Goal: Task Accomplishment & Management: Use online tool/utility

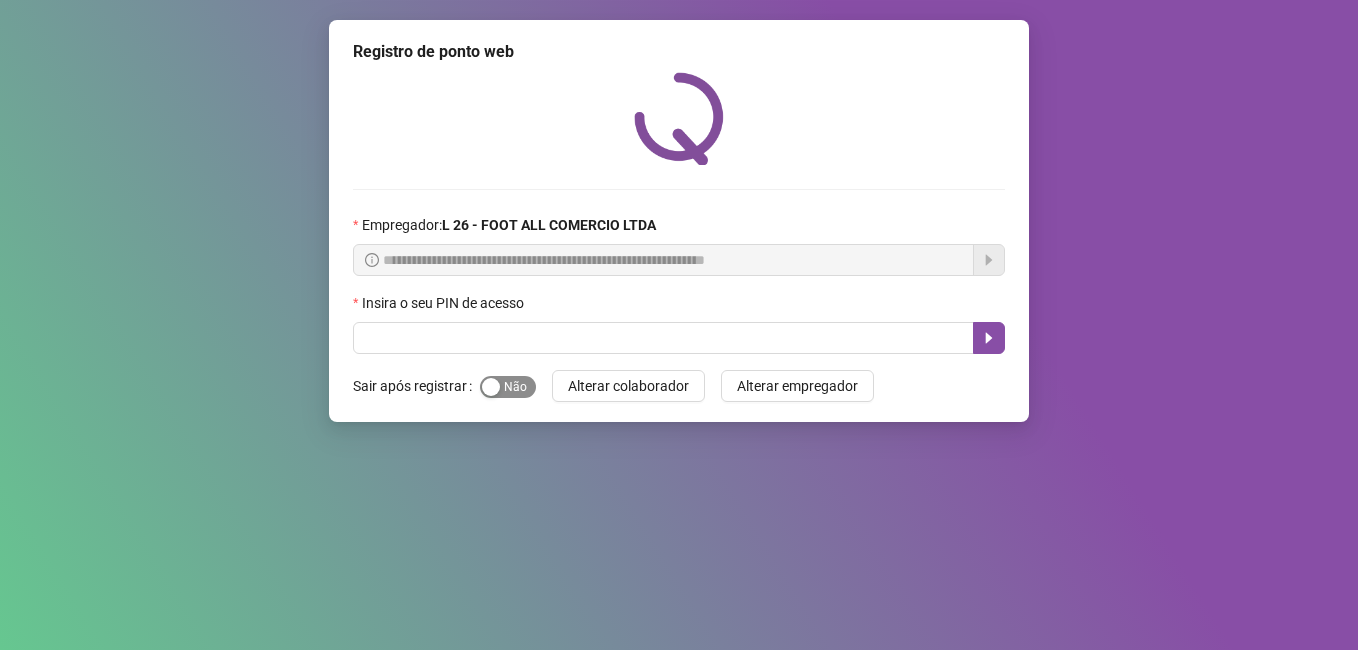
click at [507, 382] on span "Sim Não" at bounding box center [508, 387] width 56 height 22
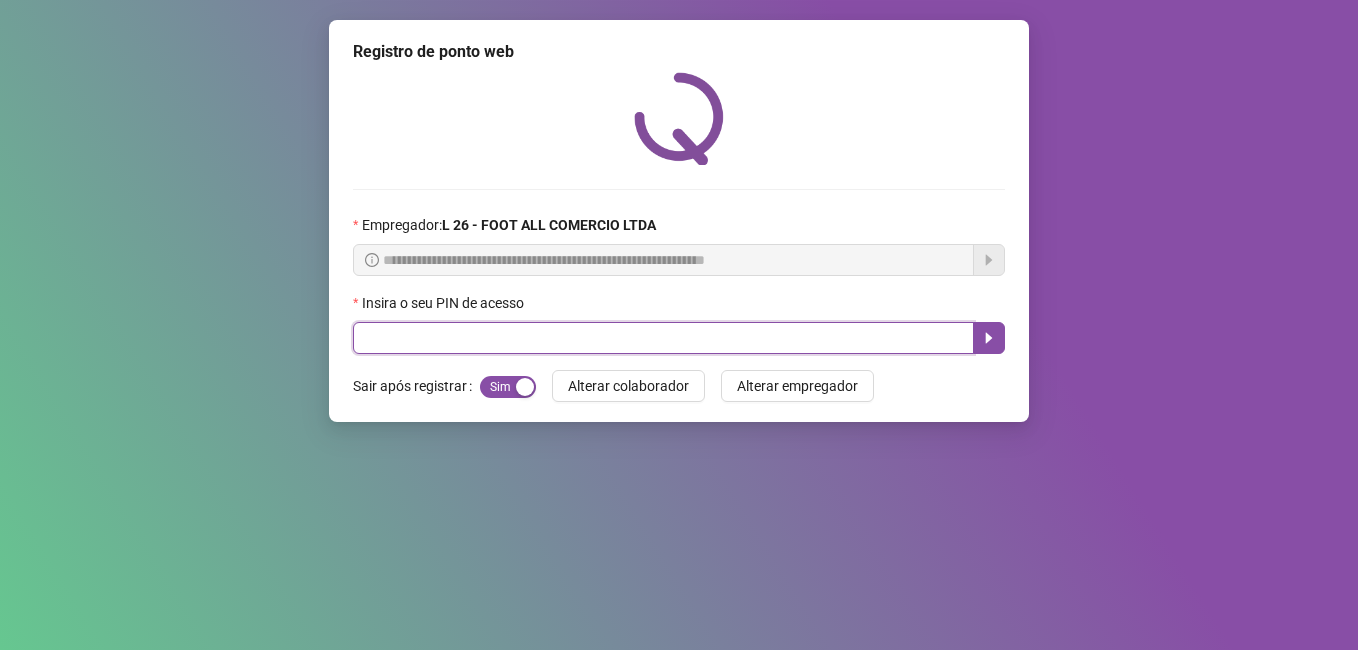
click at [530, 334] on input "text" at bounding box center [663, 338] width 621 height 32
type input "*****"
click at [987, 331] on icon "caret-right" at bounding box center [989, 338] width 16 height 16
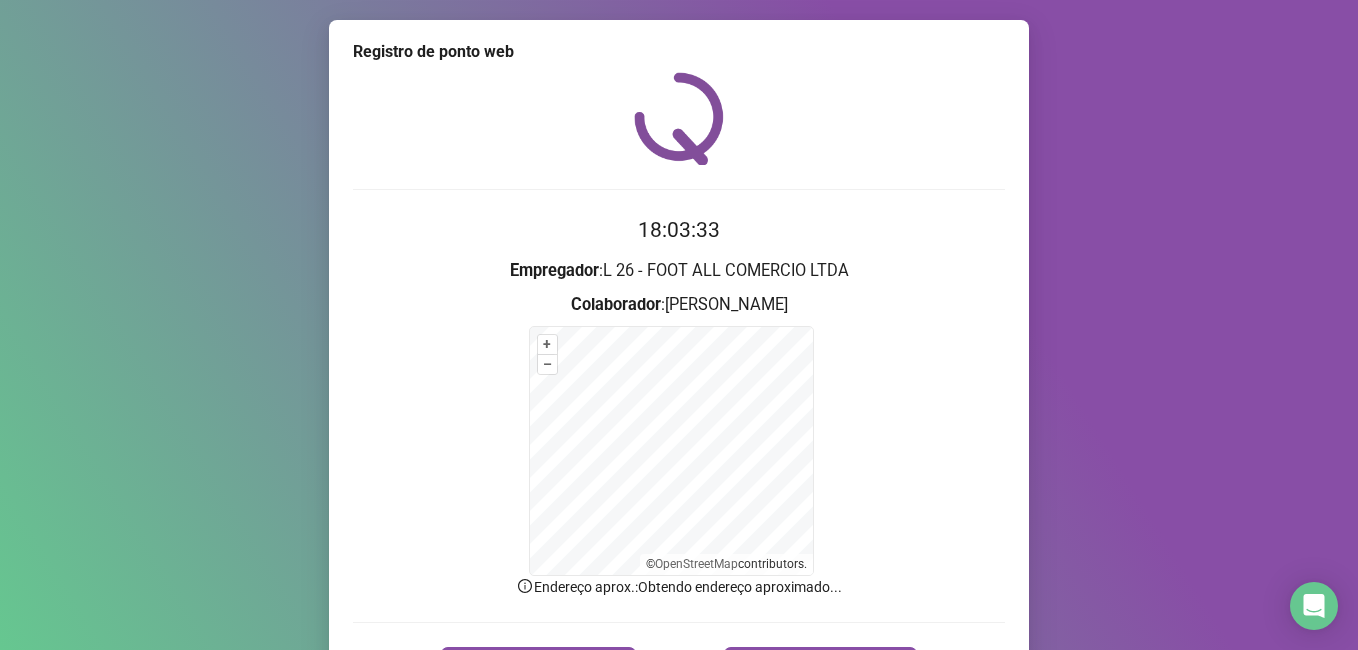
scroll to position [125, 0]
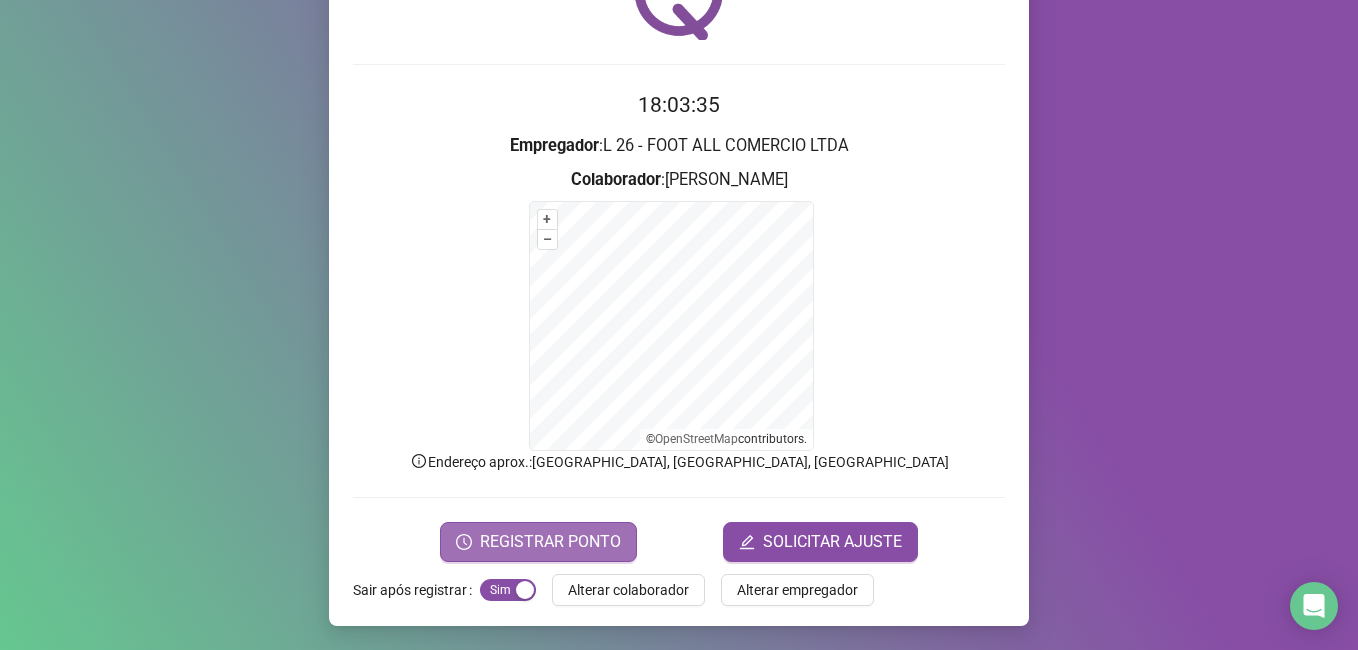
click at [555, 534] on span "REGISTRAR PONTO" at bounding box center [550, 542] width 141 height 24
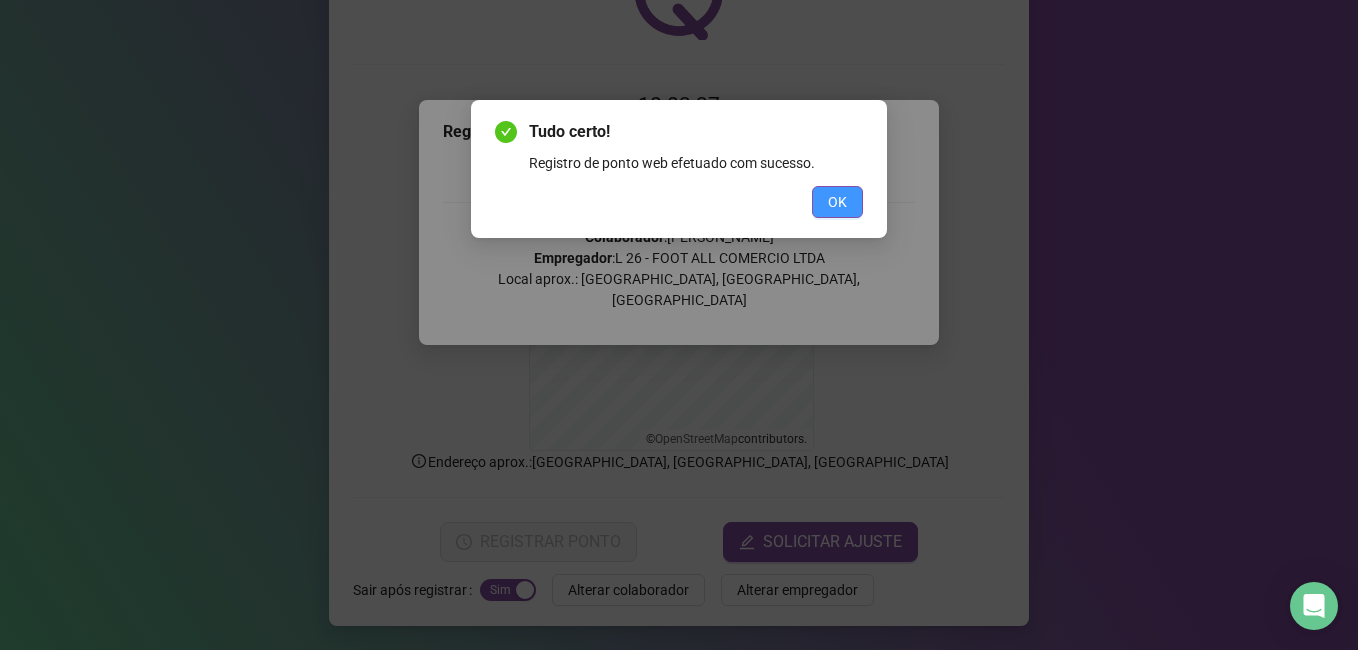
click at [836, 191] on span "OK" at bounding box center [837, 202] width 19 height 22
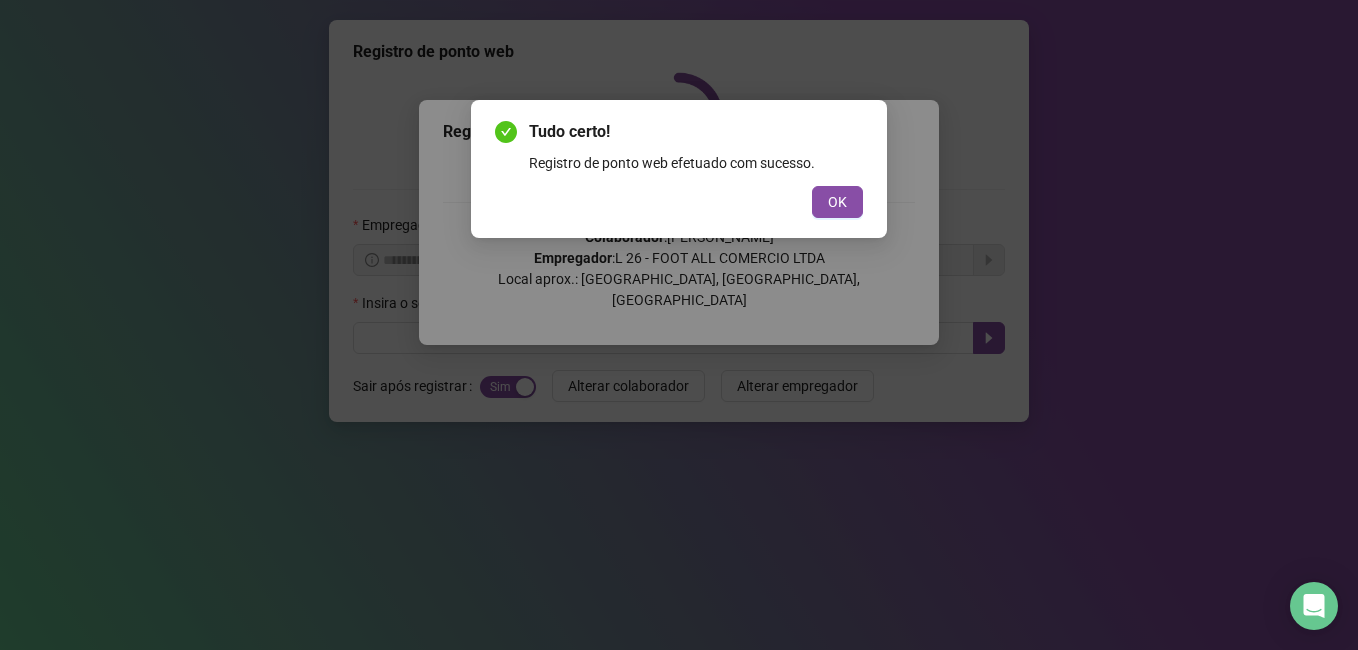
scroll to position [0, 0]
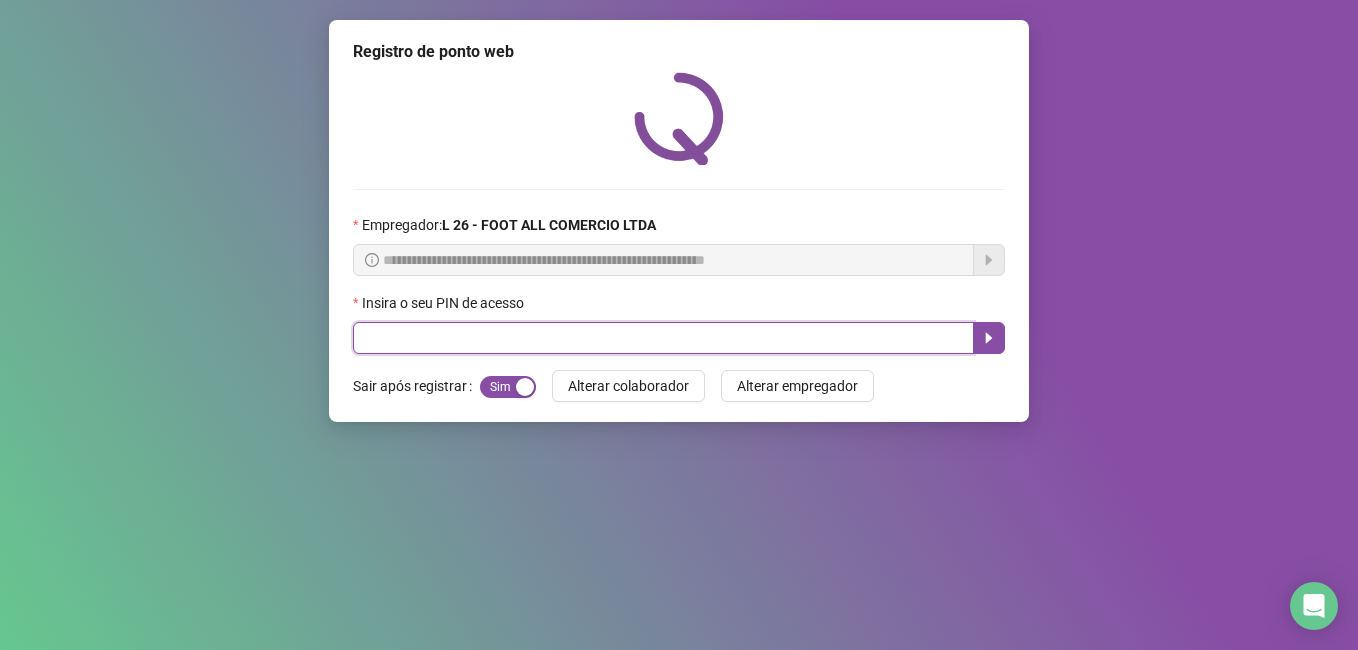
click at [494, 345] on input "text" at bounding box center [663, 338] width 621 height 32
type input "*****"
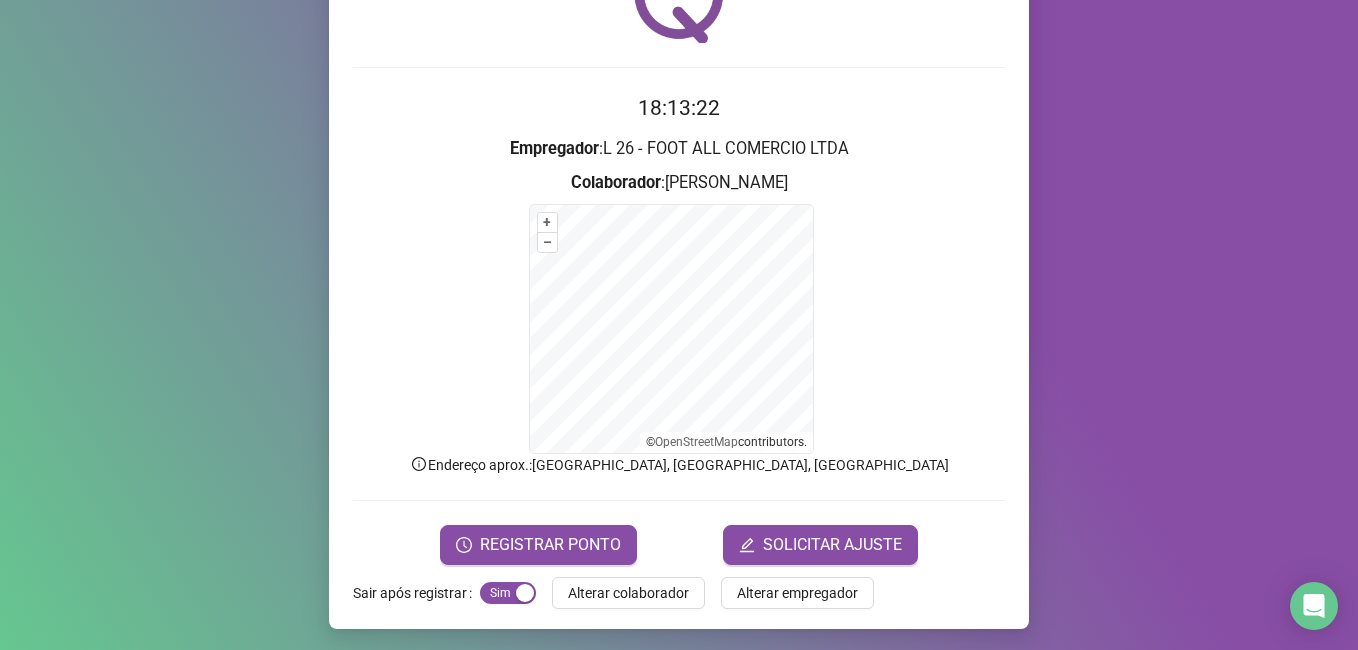
scroll to position [125, 0]
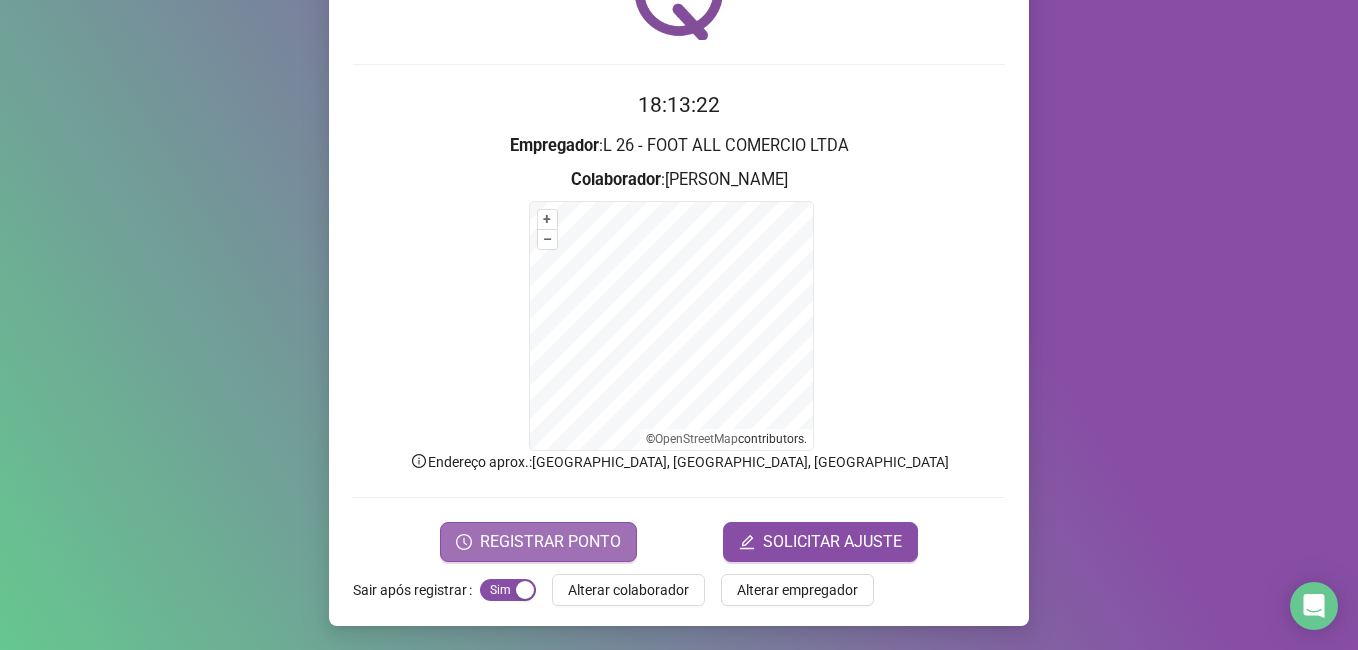
click at [561, 539] on span "REGISTRAR PONTO" at bounding box center [550, 542] width 141 height 24
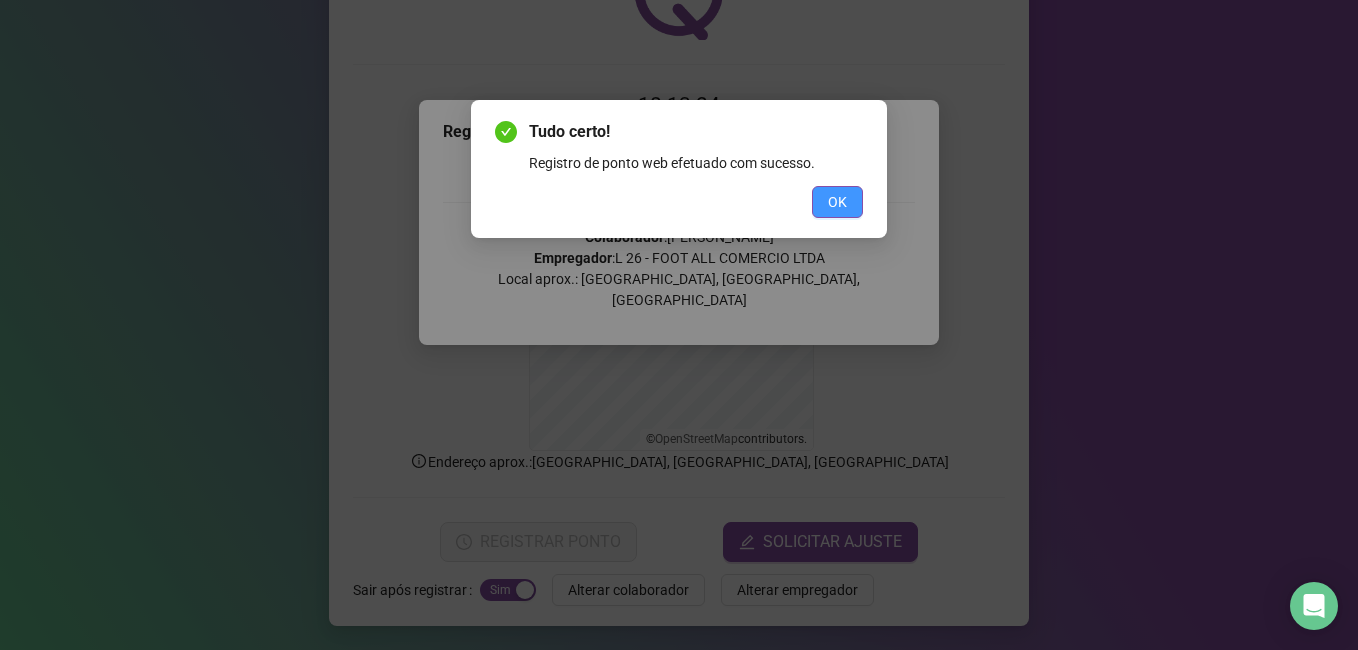
click at [847, 191] on button "OK" at bounding box center [837, 202] width 51 height 32
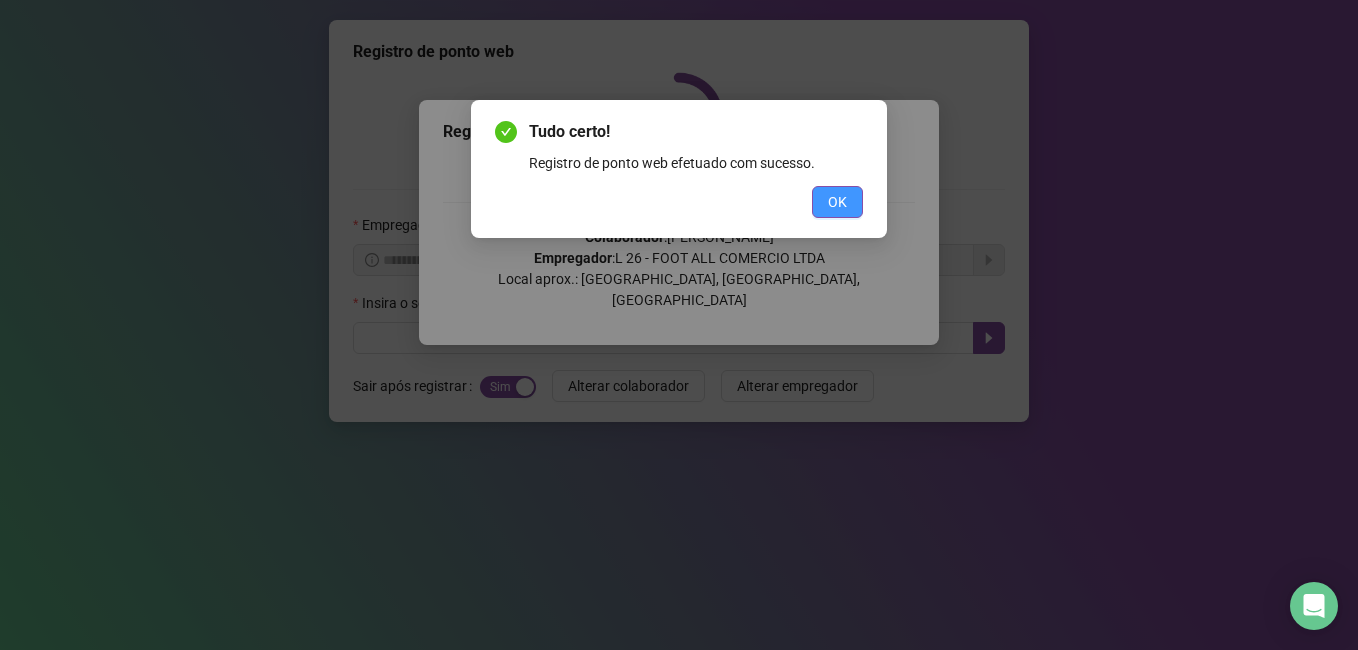
scroll to position [0, 0]
